Goal: Task Accomplishment & Management: Manage account settings

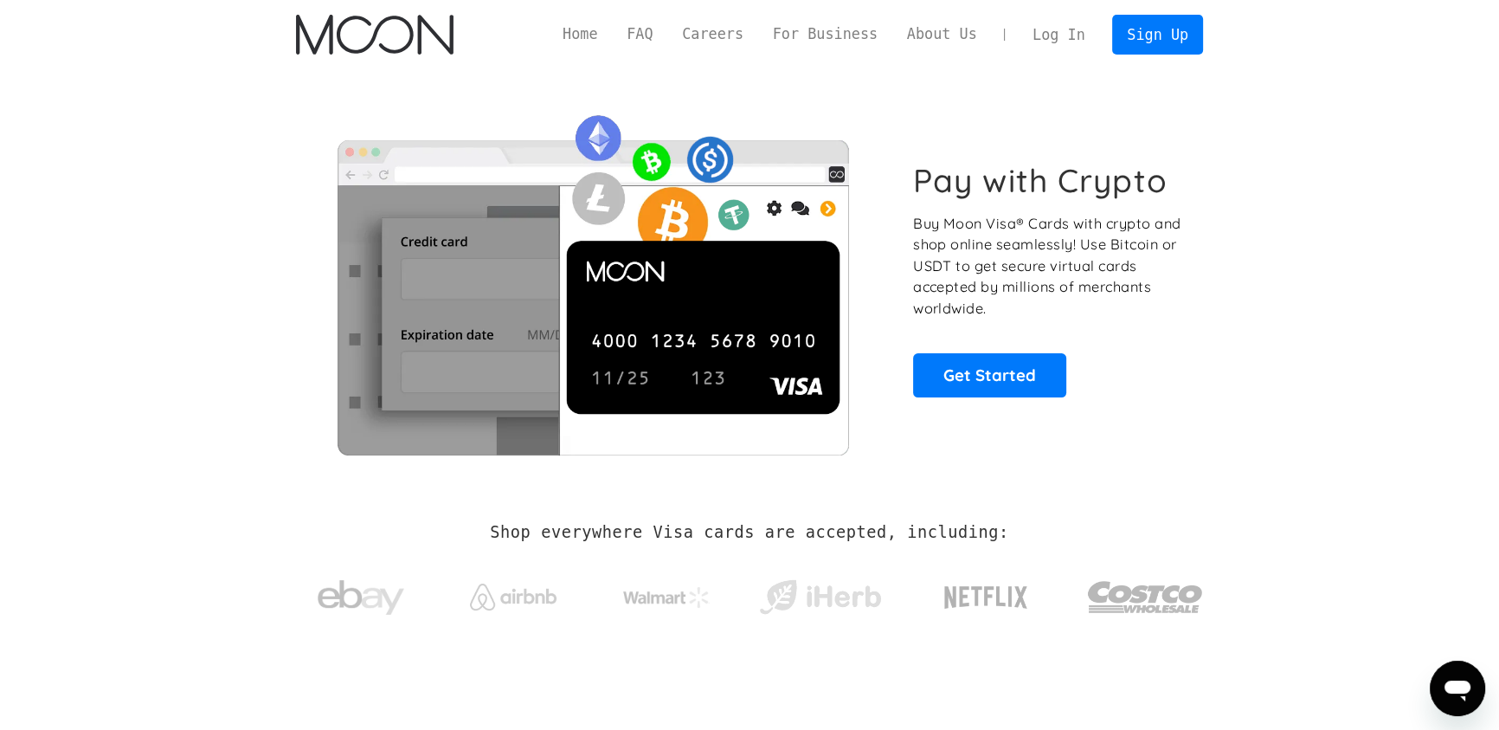
click at [1066, 41] on link "Log In" at bounding box center [1058, 35] width 81 height 38
